Goal: Check status: Check status

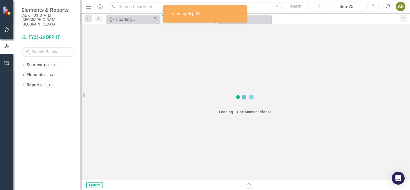
drag, startPoint x: 0, startPoint y: 0, endPoint x: 358, endPoint y: 19, distance: 358.6
click at [376, 6] on button "Next" at bounding box center [373, 7] width 10 height 10
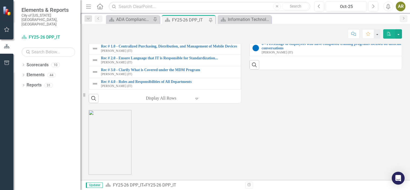
scroll to position [684, 0]
click at [154, 37] on link "8 - Open Audit: Review of City's Mobile Device Management Process - Phase 1" at bounding box center [169, 35] width 137 height 4
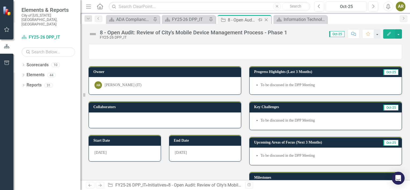
click at [267, 20] on icon "Close" at bounding box center [265, 20] width 5 height 4
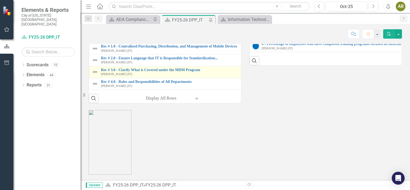
scroll to position [684, 0]
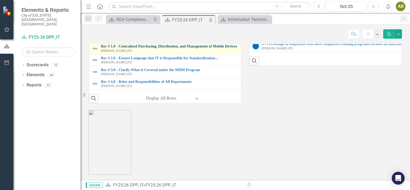
click at [219, 48] on link "Rec # 1.0 - Centralized Purchasing, Distribution, and Management of Mobile Devi…" at bounding box center [247, 46] width 292 height 4
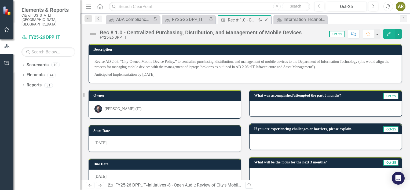
click at [267, 19] on icon "Close" at bounding box center [265, 20] width 5 height 4
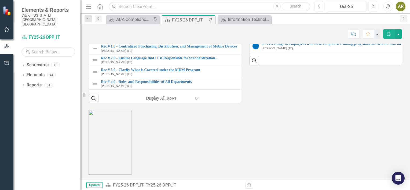
scroll to position [657, 0]
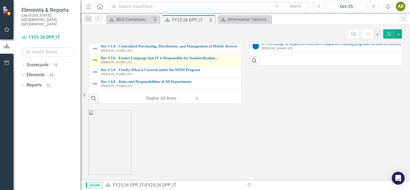
click at [206, 66] on td "Rec # 2.0 - Ensure Language that IT is Responsible for Standardization... [PERS…" at bounding box center [242, 60] width 307 height 12
click at [205, 60] on link "Rec # 2.0 - Ensure Language that IT is Responsible for Standardization..." at bounding box center [247, 58] width 292 height 4
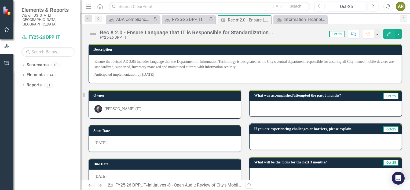
drag, startPoint x: 185, startPoint y: 74, endPoint x: 95, endPoint y: 70, distance: 90.5
click at [95, 70] on span "Ensure the revised AD 2.05 includes language that the Department of Information…" at bounding box center [245, 68] width 302 height 18
drag, startPoint x: 95, startPoint y: 59, endPoint x: 154, endPoint y: 69, distance: 59.2
click at [154, 69] on p "Ensure the revised AD 2.05 includes language that the Department of Information…" at bounding box center [245, 65] width 302 height 12
click at [266, 19] on icon at bounding box center [266, 20] width 3 height 3
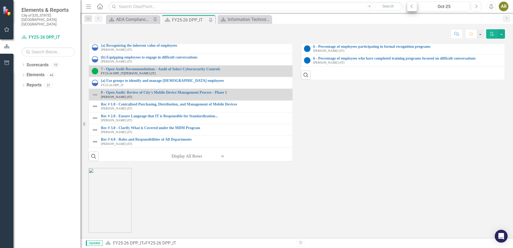
scroll to position [667, 0]
